Goal: Task Accomplishment & Management: Complete application form

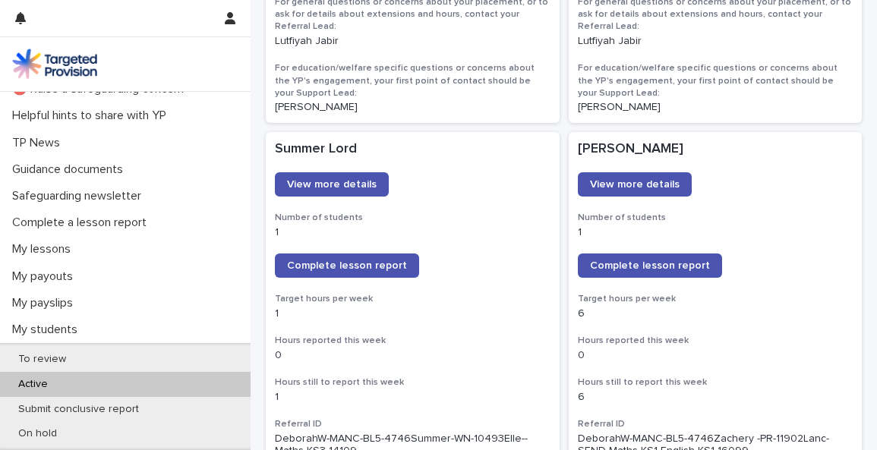
scroll to position [1151, 0]
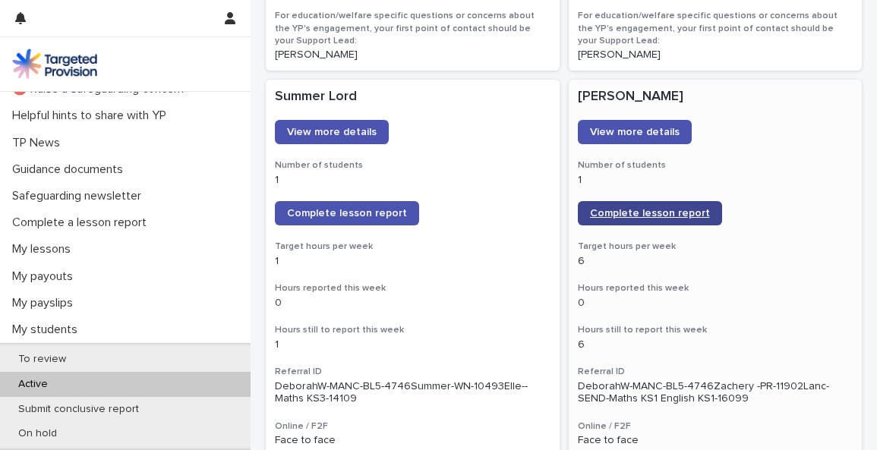
click at [651, 201] on link "Complete lesson report" at bounding box center [650, 213] width 144 height 24
